Goal: Entertainment & Leisure: Consume media (video, audio)

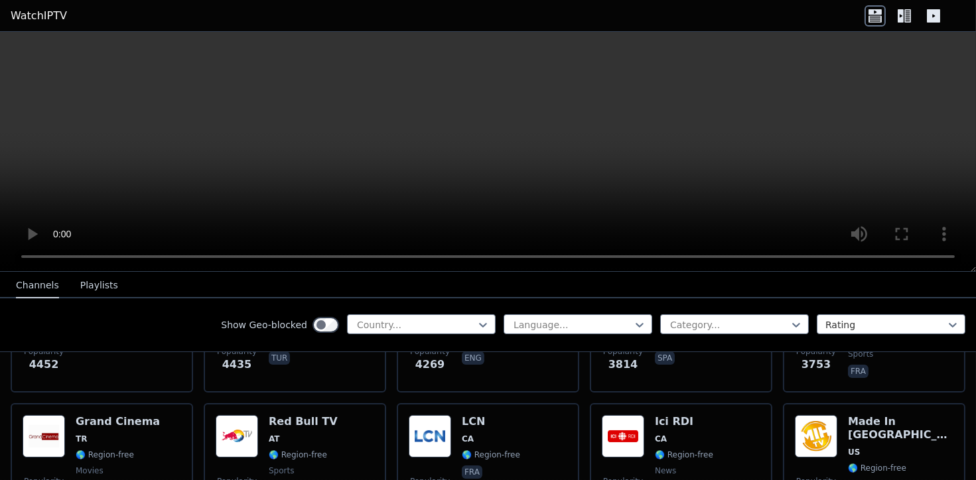
scroll to position [368, 0]
click at [386, 322] on div at bounding box center [416, 324] width 121 height 13
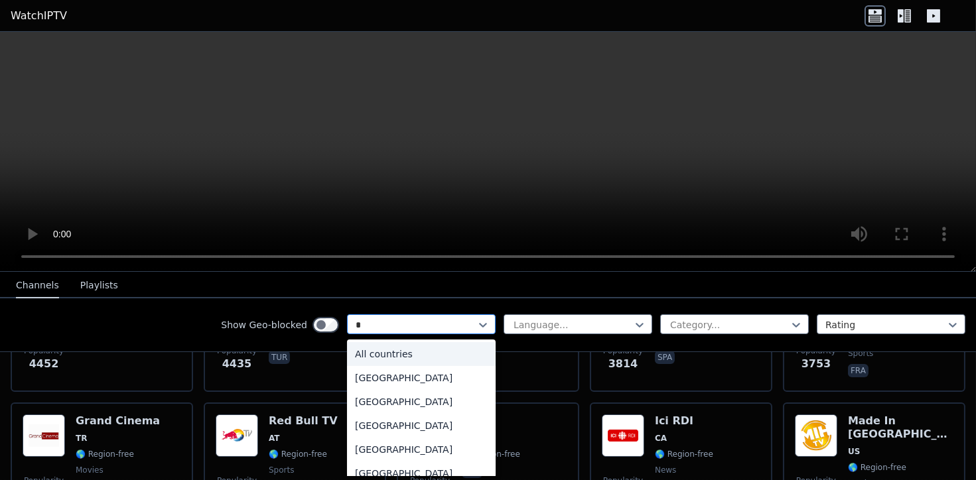
type input "**"
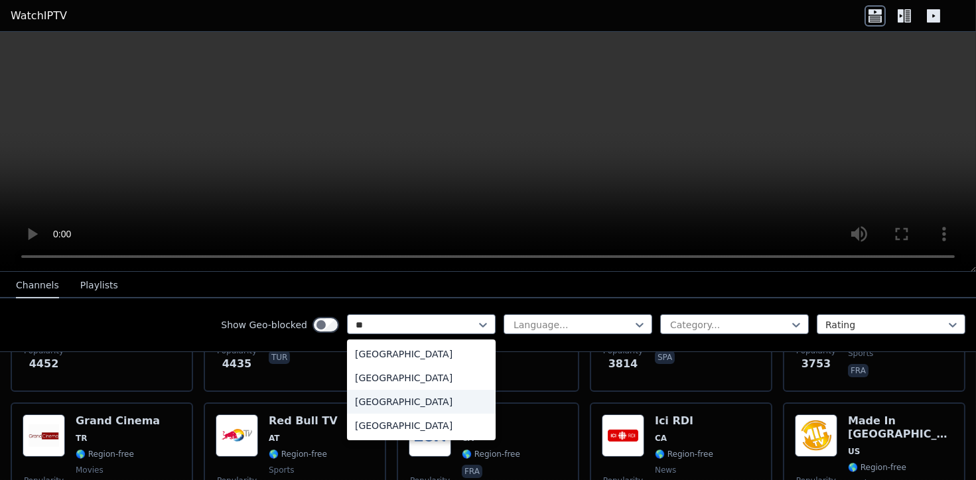
click at [381, 390] on div "[GEOGRAPHIC_DATA]" at bounding box center [421, 402] width 149 height 24
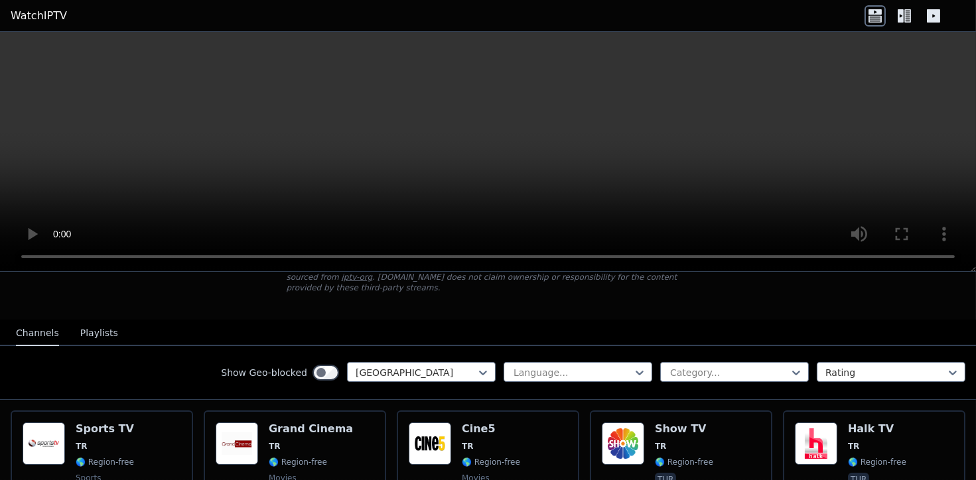
scroll to position [221, 0]
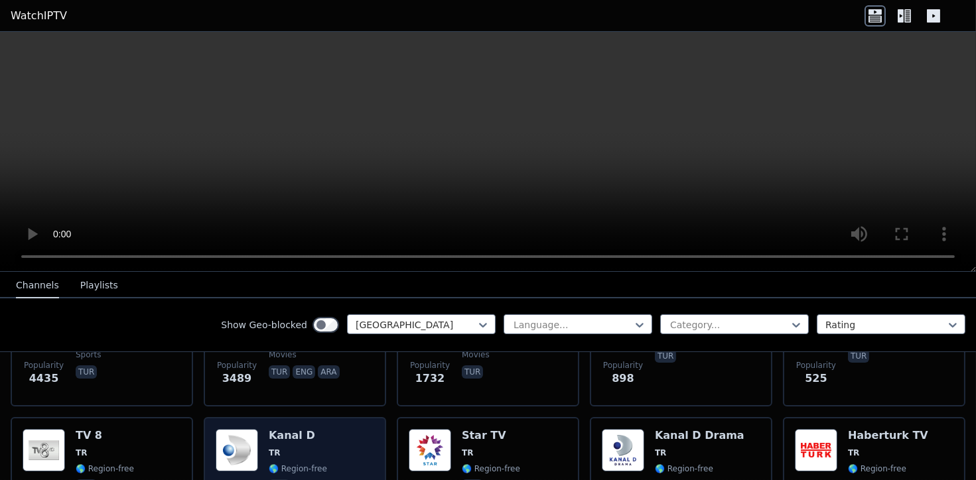
click at [249, 435] on img at bounding box center [237, 450] width 42 height 42
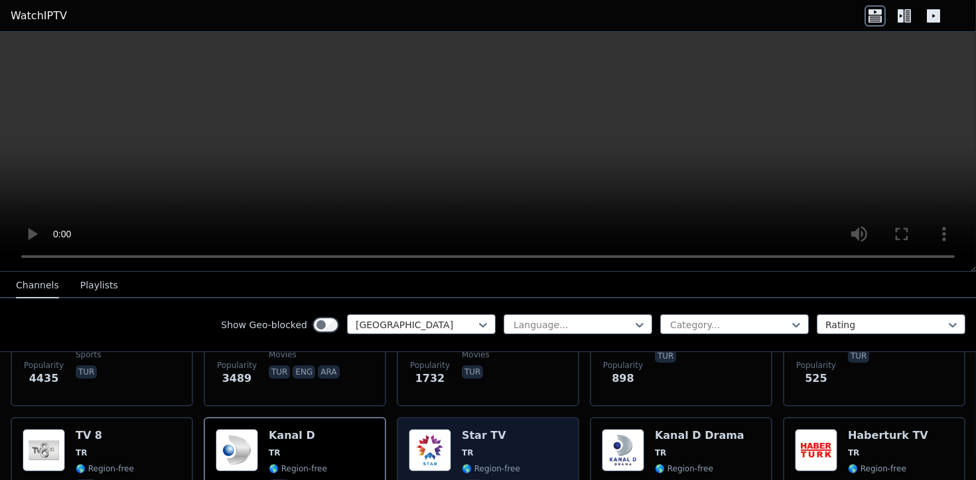
click at [430, 429] on img at bounding box center [430, 450] width 42 height 42
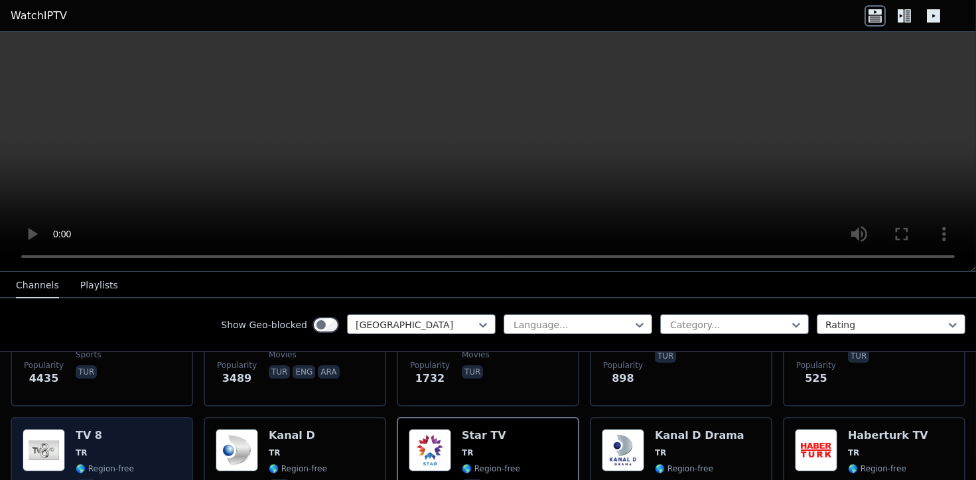
click at [50, 429] on img at bounding box center [44, 450] width 42 height 42
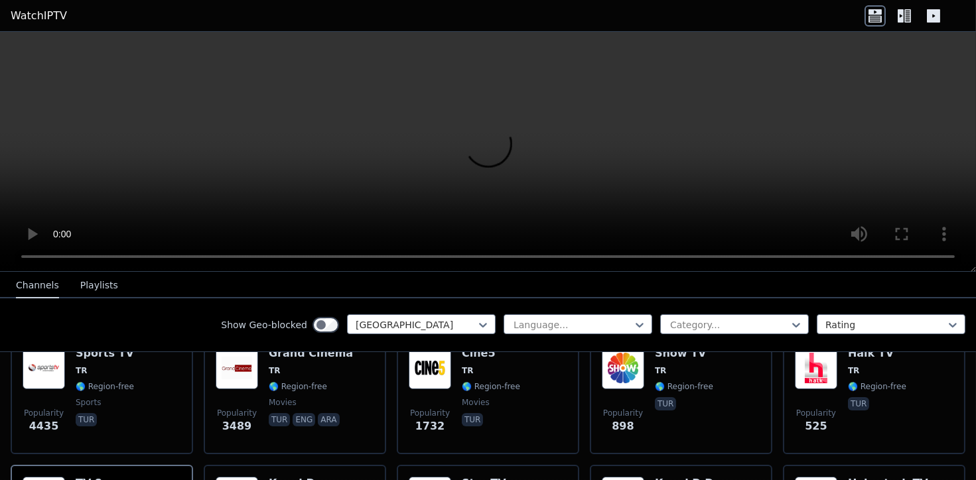
scroll to position [147, 0]
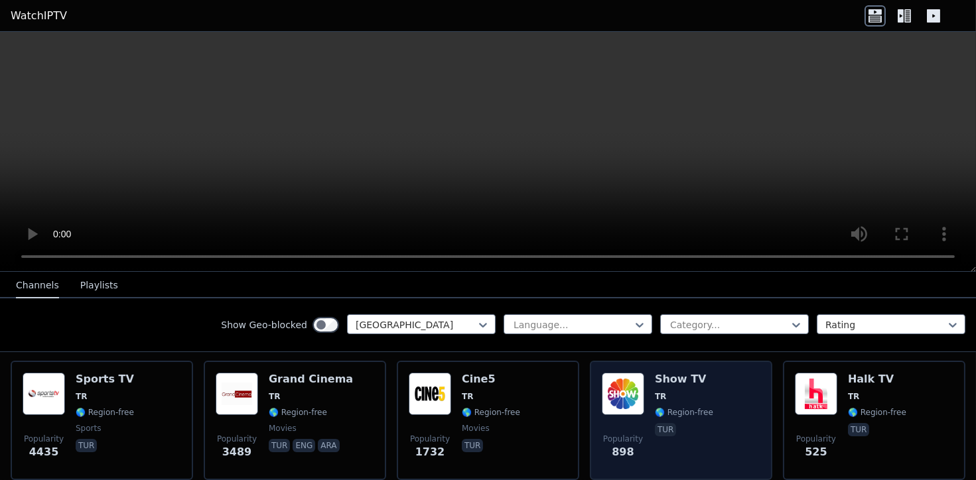
click at [626, 373] on img at bounding box center [623, 394] width 42 height 42
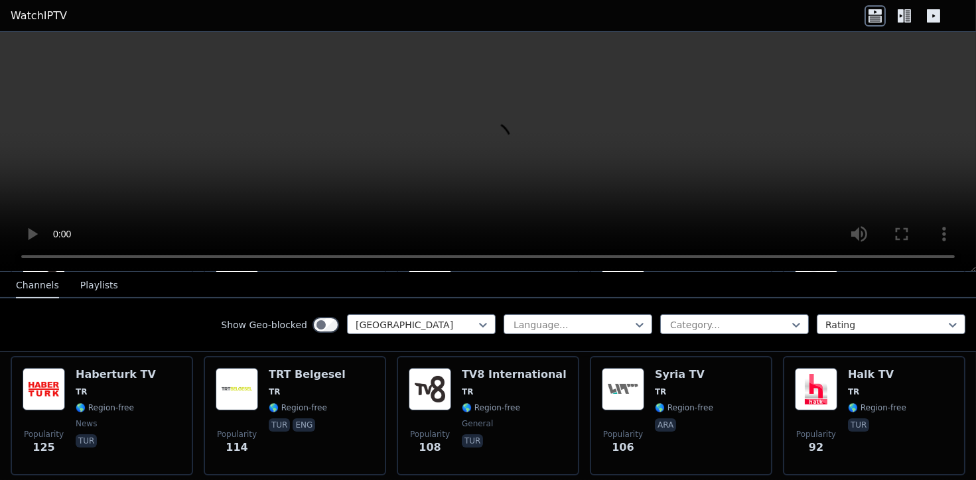
scroll to position [589, 0]
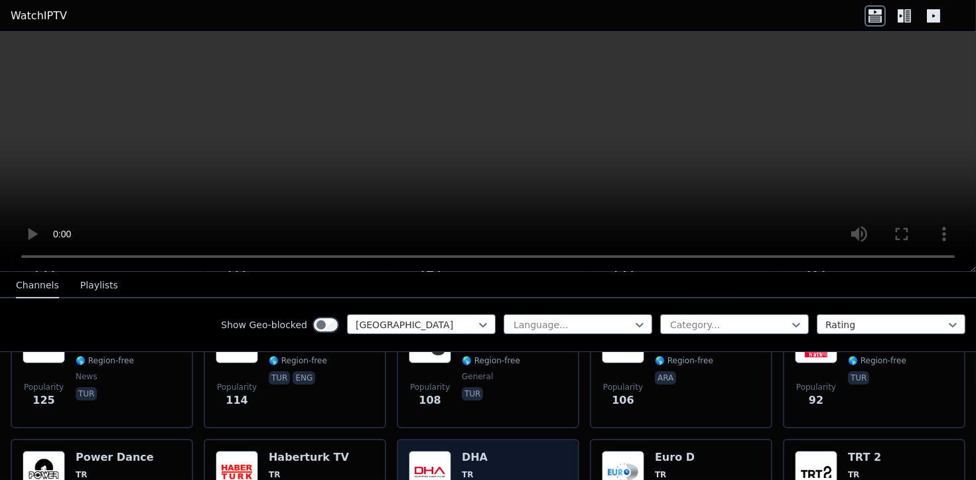
click at [420, 459] on img at bounding box center [430, 472] width 42 height 42
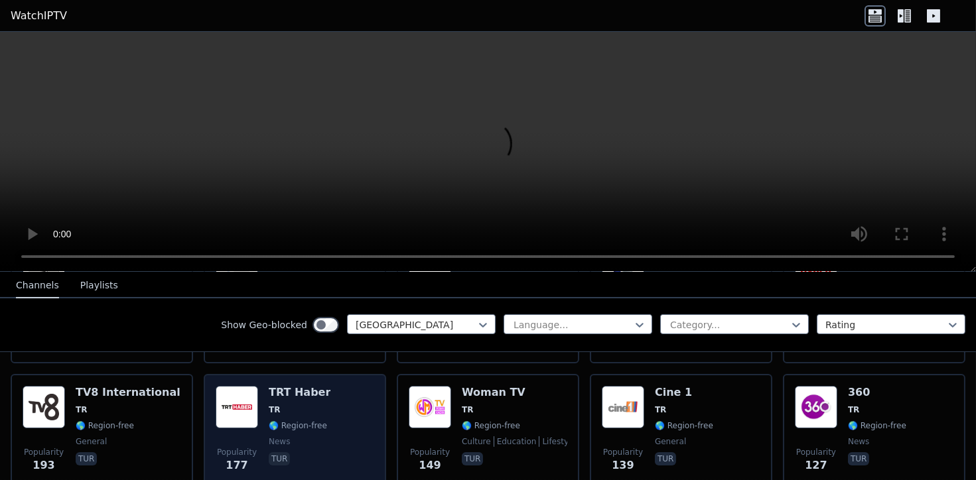
scroll to position [368, 0]
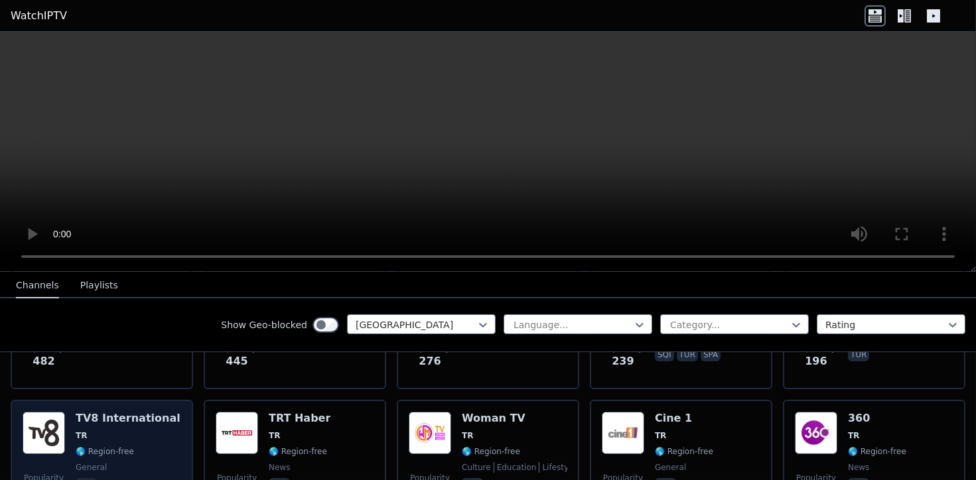
click at [46, 412] on img at bounding box center [44, 433] width 42 height 42
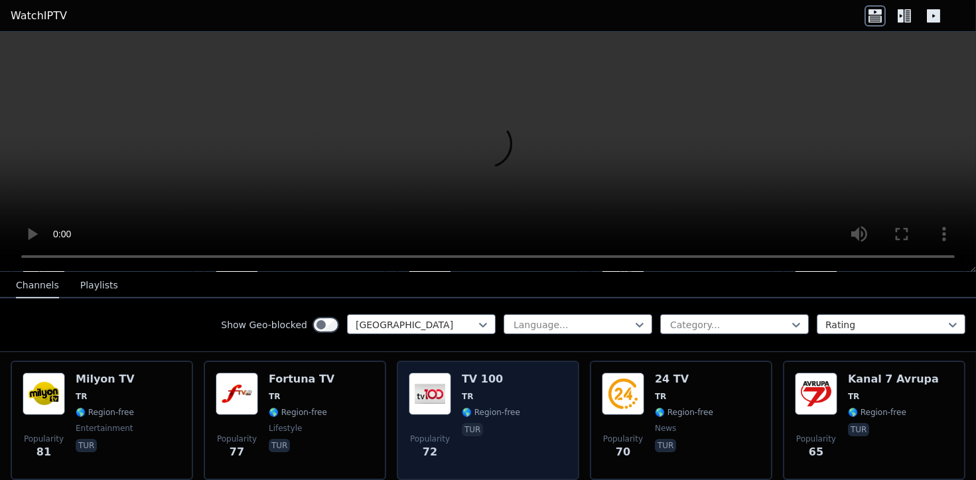
scroll to position [811, 0]
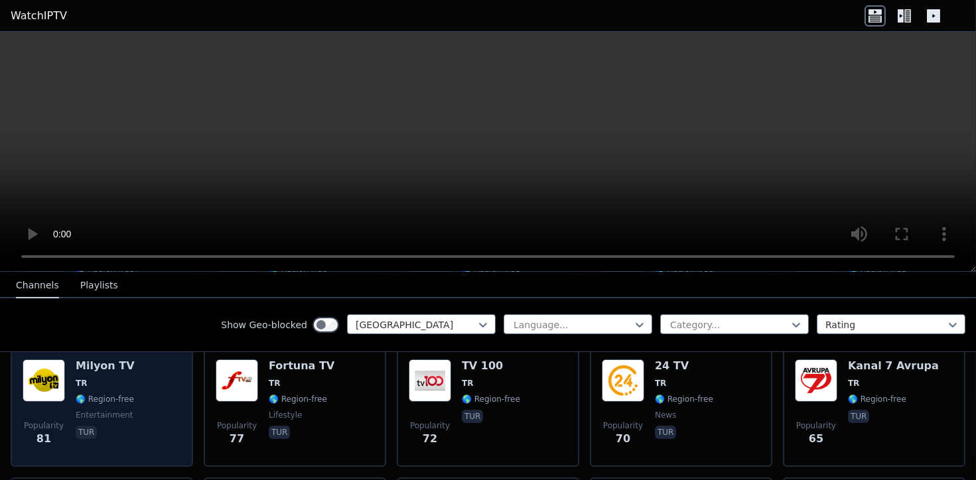
click at [42, 360] on img at bounding box center [44, 381] width 42 height 42
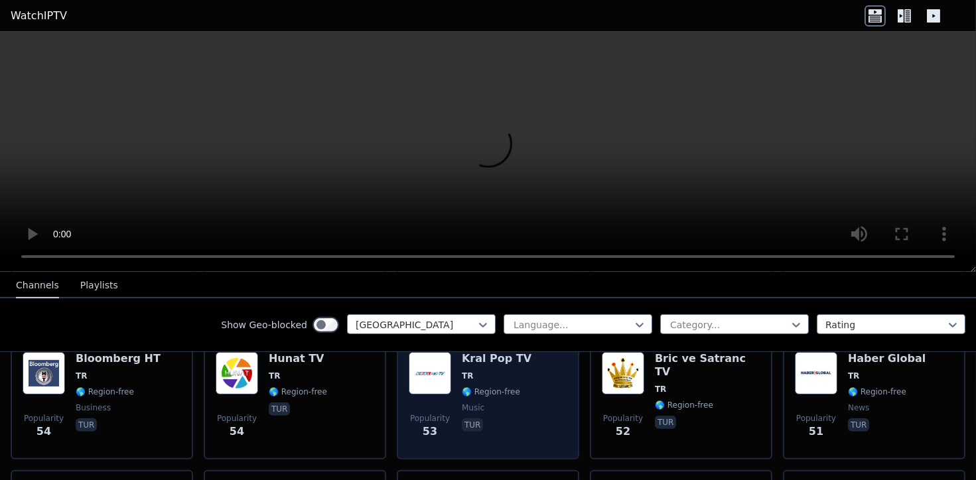
scroll to position [1032, 0]
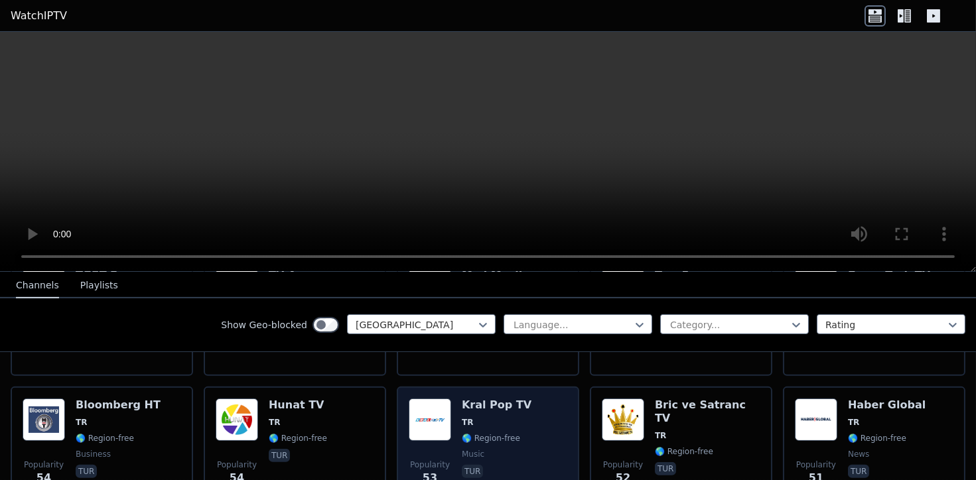
click at [435, 408] on img at bounding box center [430, 420] width 42 height 42
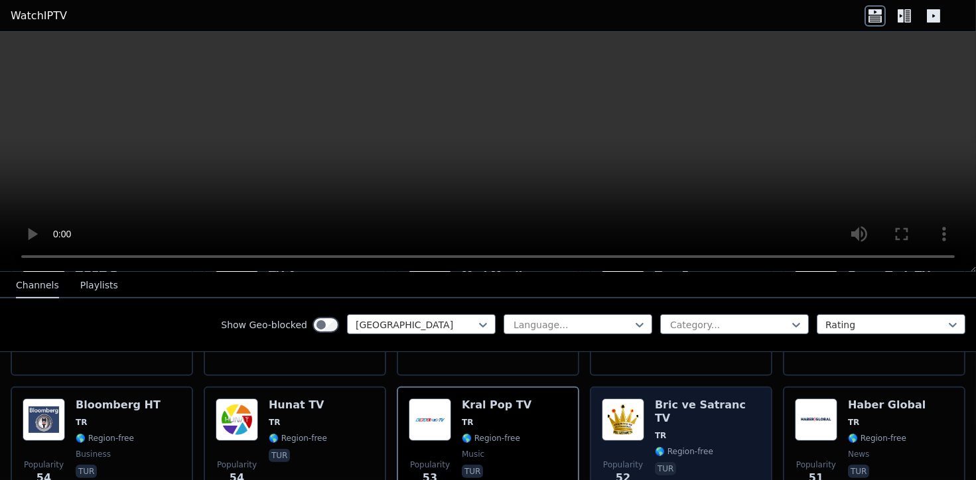
click at [604, 399] on img at bounding box center [623, 420] width 42 height 42
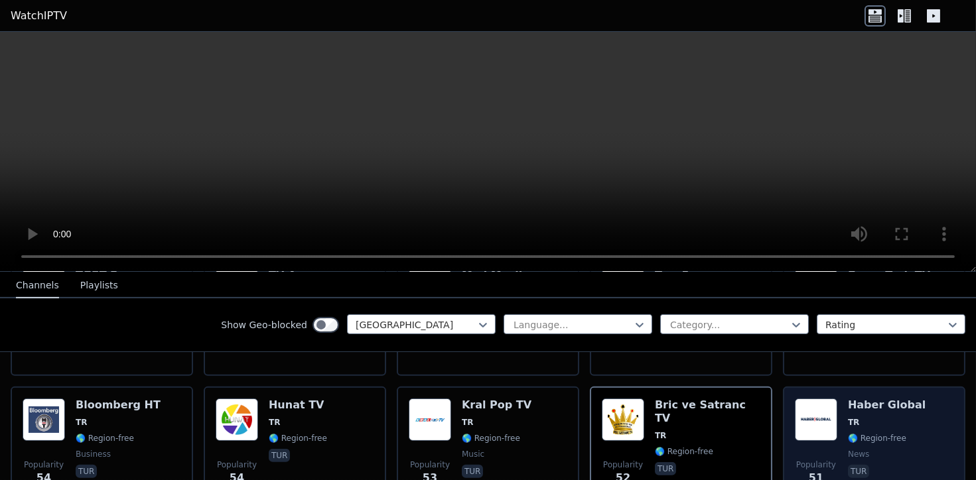
click at [806, 399] on img at bounding box center [816, 420] width 42 height 42
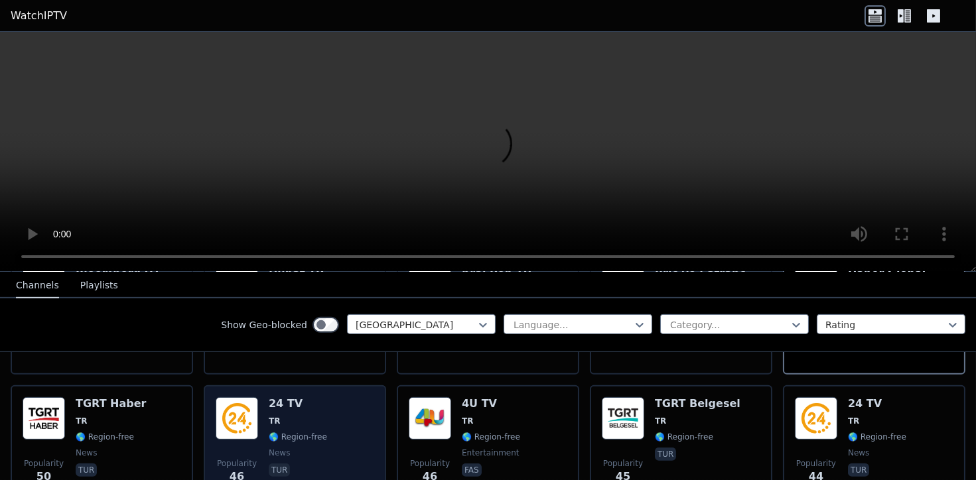
scroll to position [1179, 0]
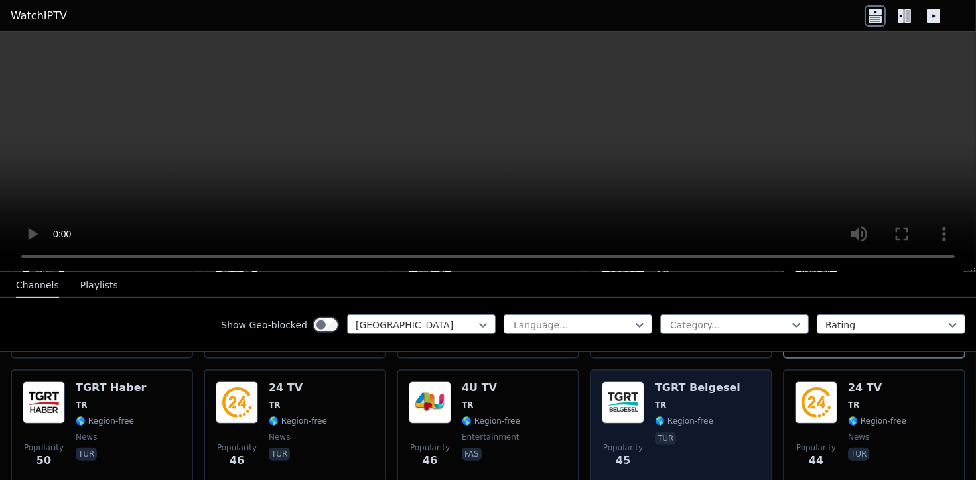
click at [625, 382] on img at bounding box center [623, 403] width 42 height 42
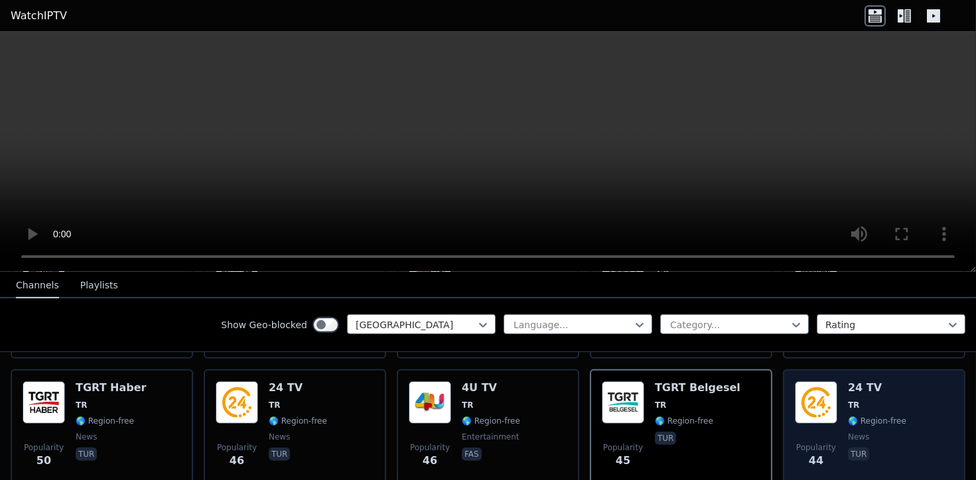
click at [802, 384] on img at bounding box center [816, 403] width 42 height 42
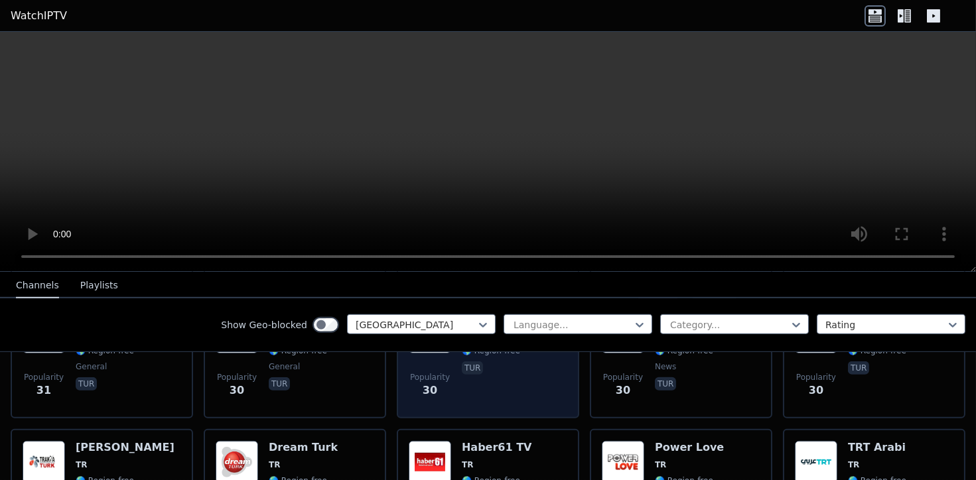
scroll to position [1769, 0]
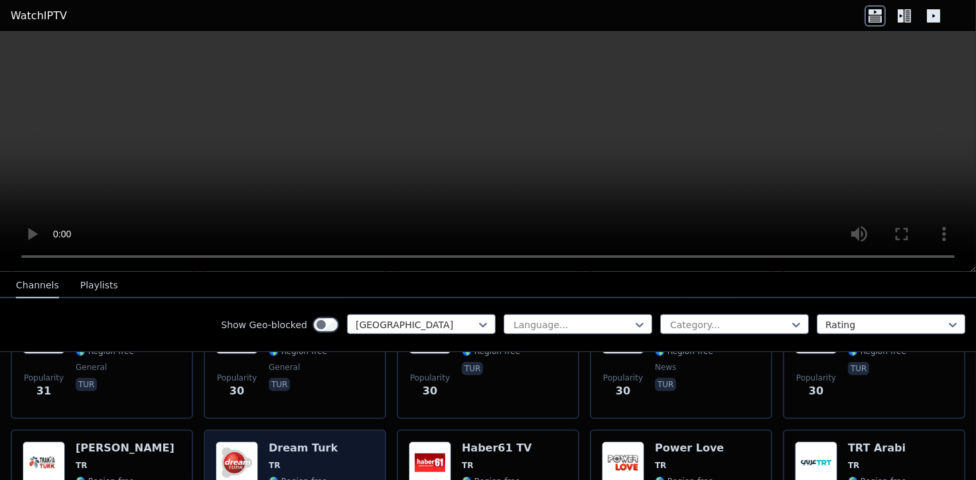
click at [299, 442] on h6 "Dream Turk" at bounding box center [303, 448] width 69 height 13
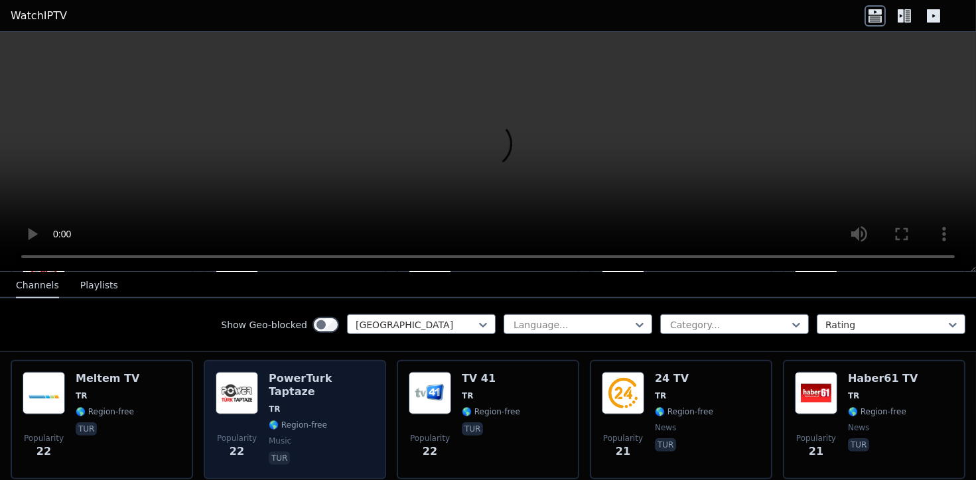
scroll to position [2433, 0]
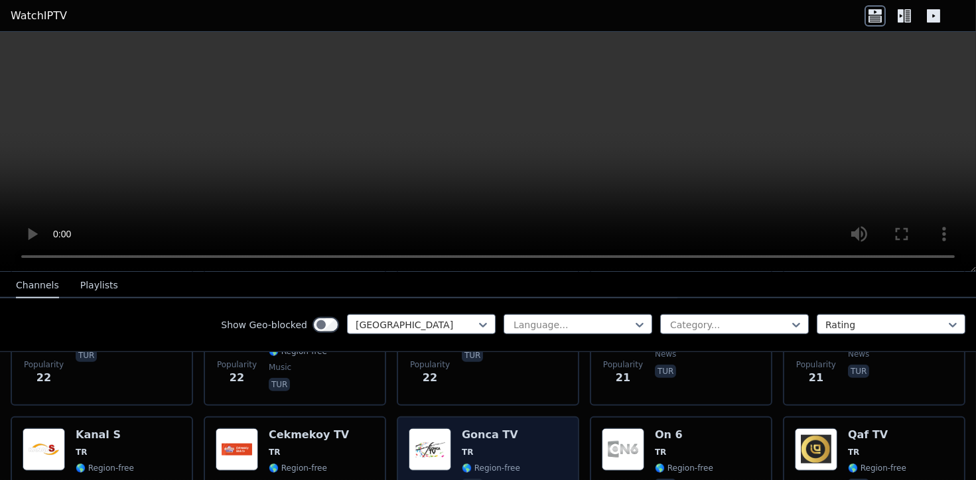
click at [427, 429] on img at bounding box center [430, 450] width 42 height 42
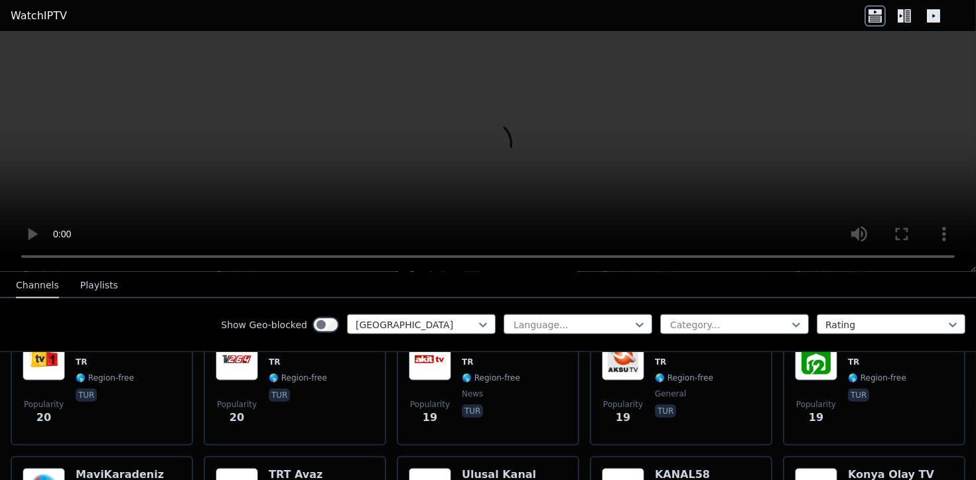
scroll to position [2654, 0]
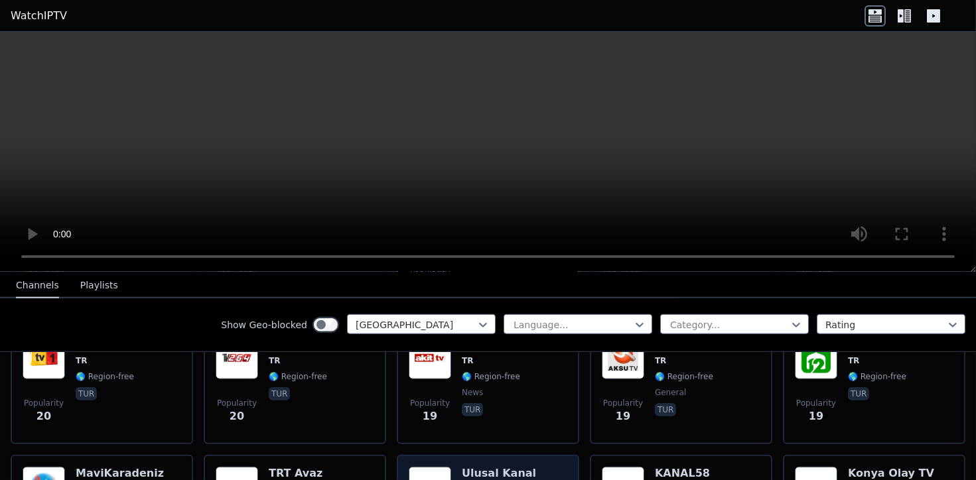
click at [417, 467] on img at bounding box center [430, 488] width 42 height 42
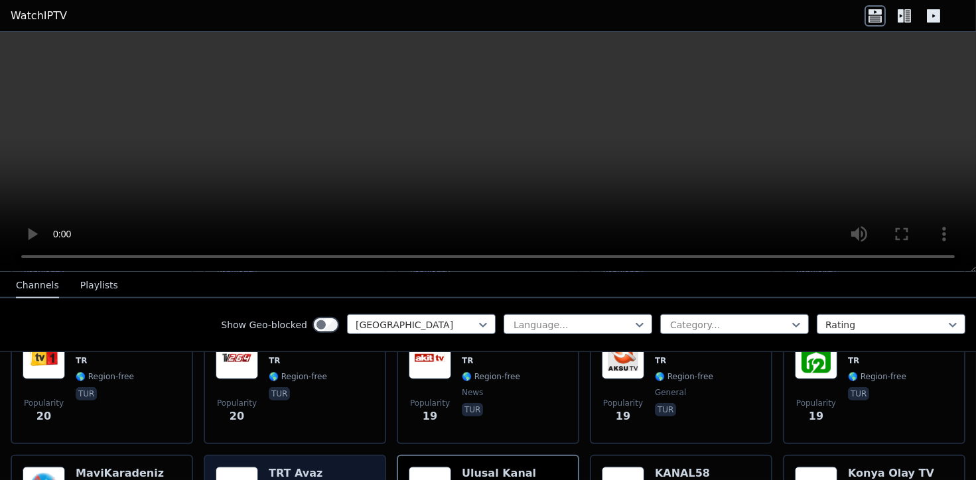
click at [233, 467] on img at bounding box center [237, 488] width 42 height 42
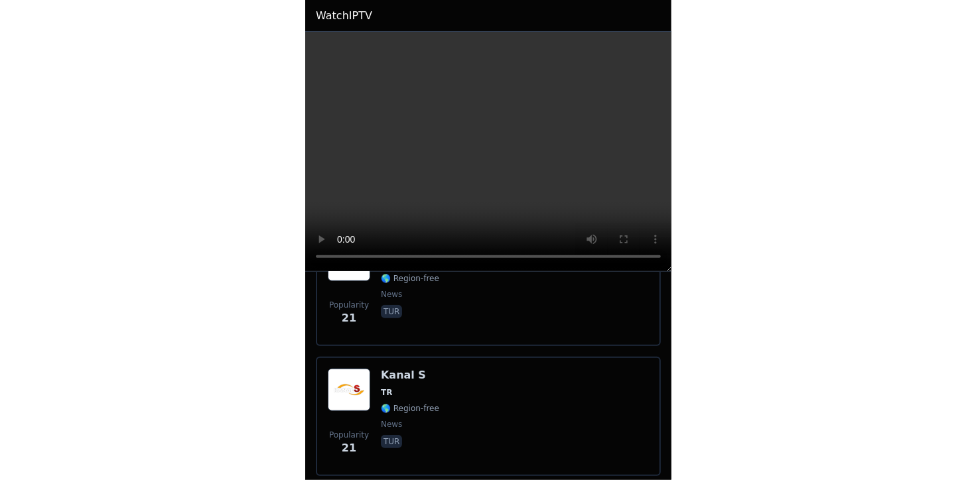
scroll to position [2580, 0]
